Goal: Transaction & Acquisition: Obtain resource

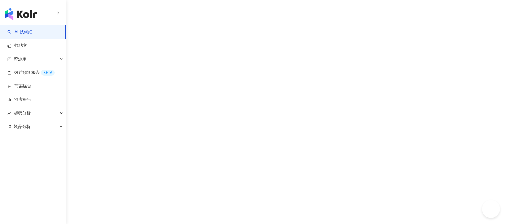
click at [31, 88] on link "商案媒合" at bounding box center [19, 86] width 24 height 6
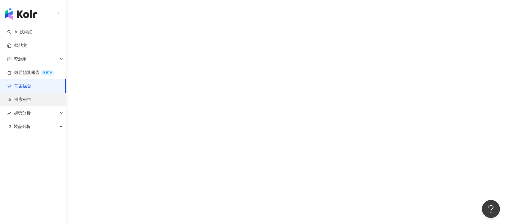
click at [31, 97] on link "洞察報告" at bounding box center [19, 100] width 24 height 6
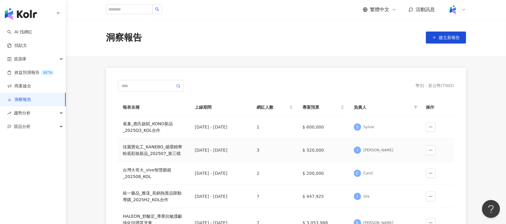
click at [167, 152] on div "佳麗寶化工_KANEBO_循環精華粉底彩妝新品_202507_第三檔" at bounding box center [154, 149] width 62 height 13
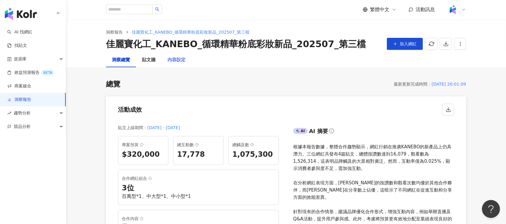
click at [182, 64] on div "內容設定" at bounding box center [176, 60] width 30 height 14
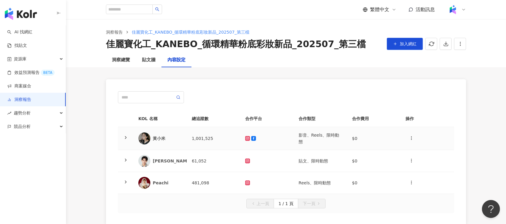
click at [227, 137] on td "1,001,525" at bounding box center [213, 138] width 53 height 23
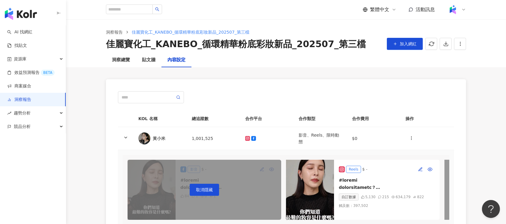
click at [479, 109] on main "洞察報告 佳麗寶化工_KANEBO_循環精華粉底彩妝新品_202507_第三檔 佳麗寶化工_KANEBO_循環精華粉底彩妝新品_202507_第三檔 加入網紅…" at bounding box center [286, 167] width 440 height 297
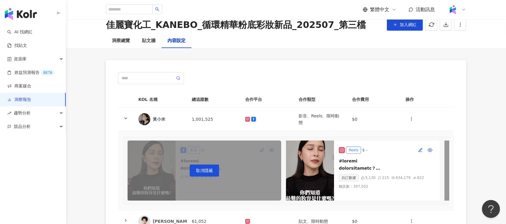
scroll to position [80, 0]
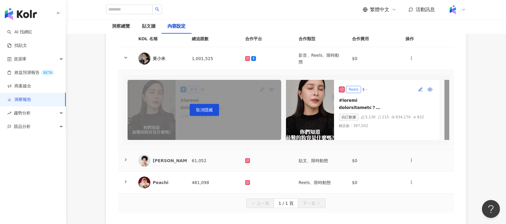
click at [280, 163] on div at bounding box center [267, 160] width 44 height 5
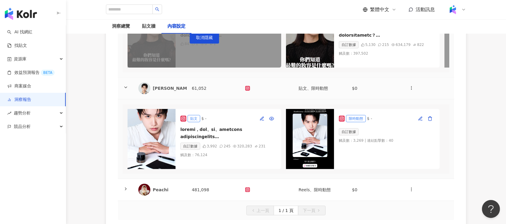
scroll to position [200, 0]
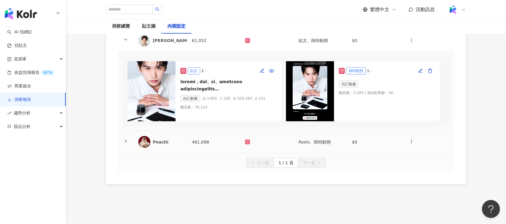
click at [279, 144] on div at bounding box center [267, 142] width 44 height 5
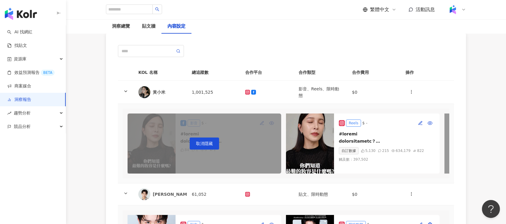
scroll to position [0, 0]
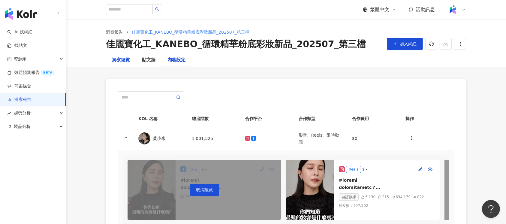
click at [119, 59] on div "洞察總覽" at bounding box center [121, 59] width 18 height 7
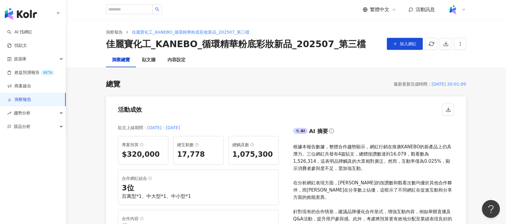
click at [447, 45] on icon "button" at bounding box center [445, 43] width 5 height 5
click at [450, 71] on span "匯出 Excel" at bounding box center [454, 70] width 21 height 7
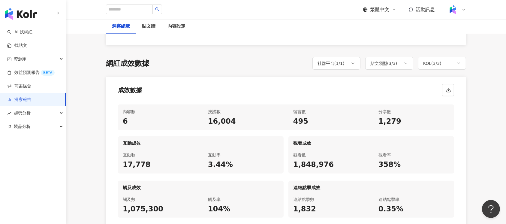
scroll to position [280, 0]
